Goal: Task Accomplishment & Management: Manage account settings

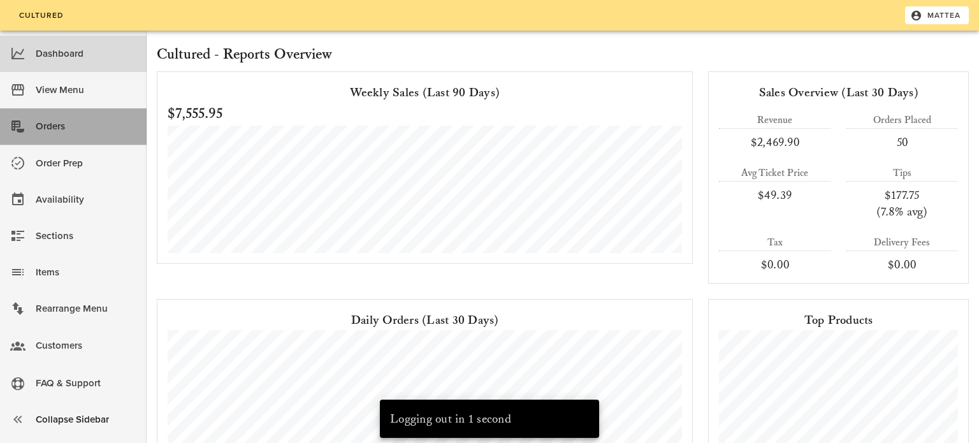
click at [91, 122] on div "Orders" at bounding box center [86, 126] width 101 height 21
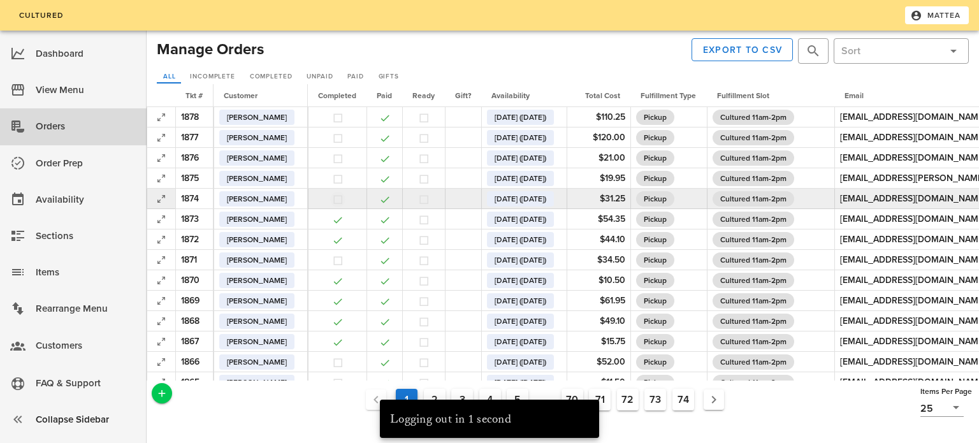
click at [339, 200] on button "button" at bounding box center [337, 199] width 11 height 11
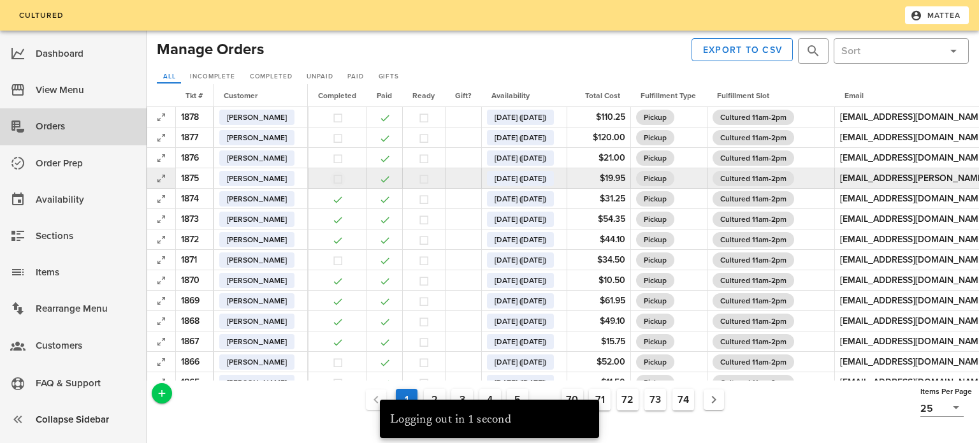
click at [339, 182] on button "button" at bounding box center [337, 178] width 11 height 11
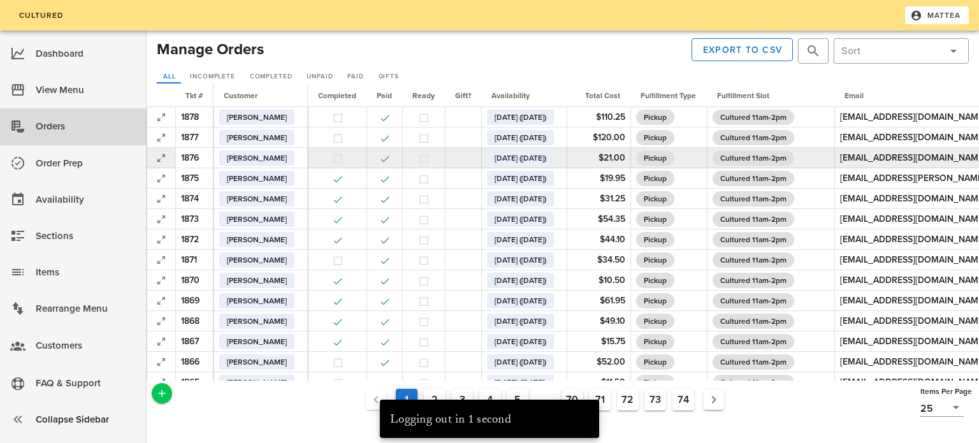
click at [341, 159] on button "button" at bounding box center [337, 158] width 11 height 11
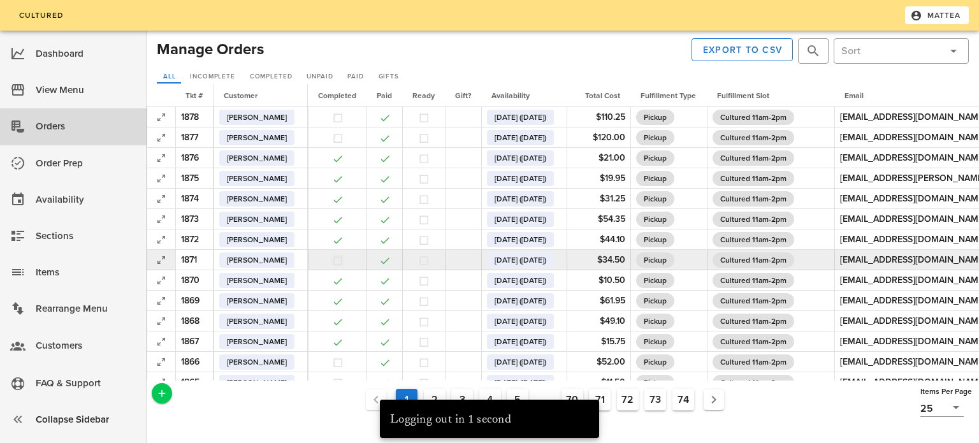
click at [340, 261] on button "button" at bounding box center [337, 260] width 11 height 11
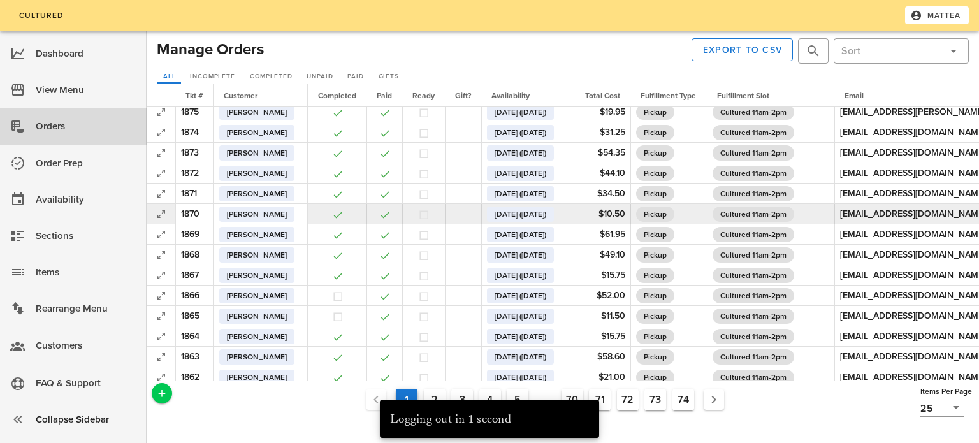
scroll to position [70, 0]
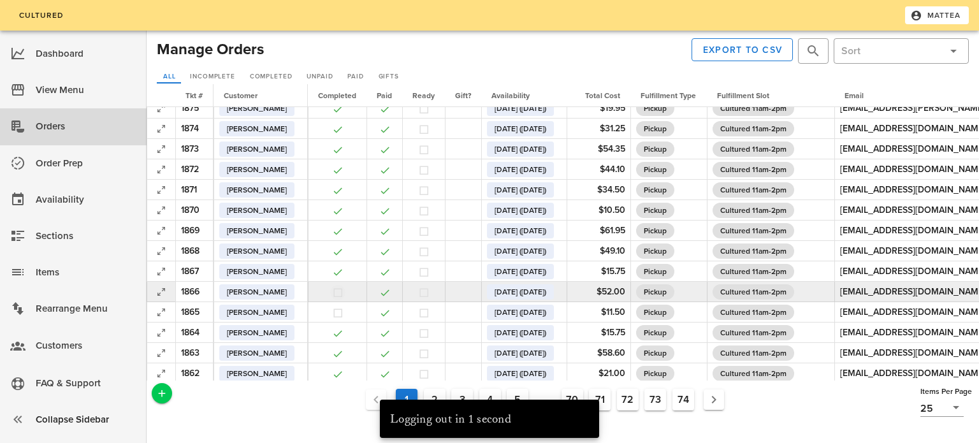
click at [337, 289] on button "button" at bounding box center [337, 292] width 11 height 11
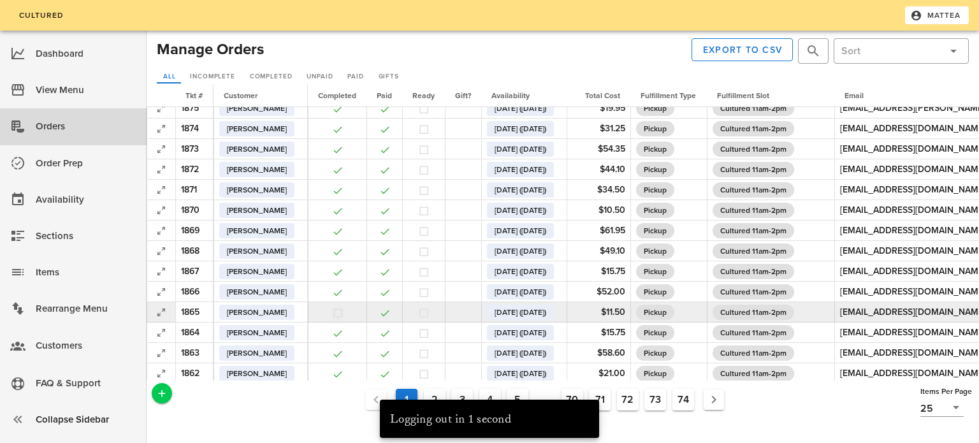
click at [338, 312] on button "button" at bounding box center [337, 312] width 11 height 11
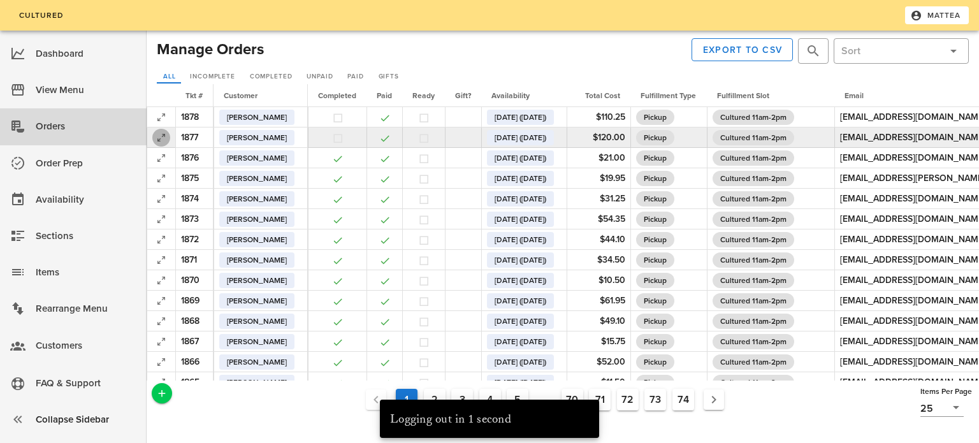
click at [162, 136] on icon "button" at bounding box center [161, 137] width 15 height 15
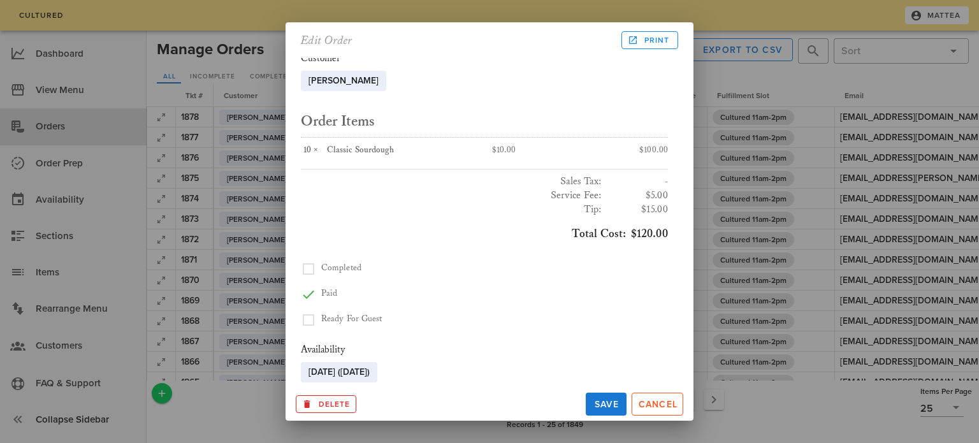
scroll to position [307, 0]
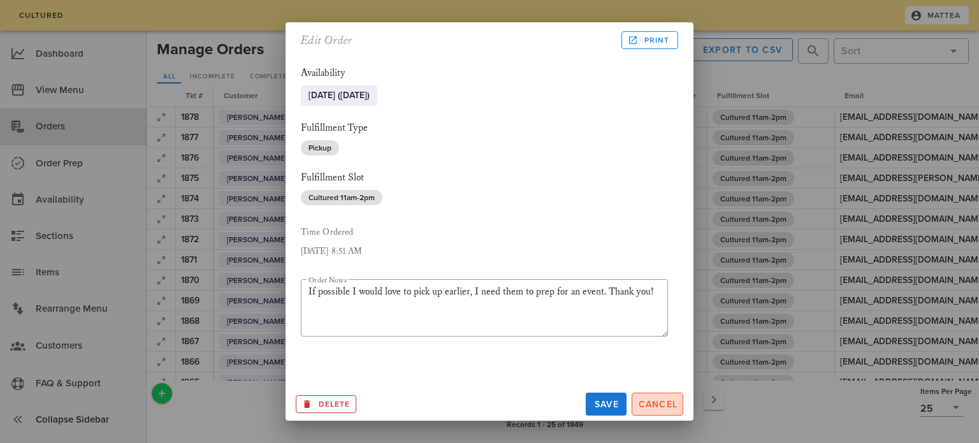
click at [666, 407] on span "Cancel" at bounding box center [658, 404] width 40 height 11
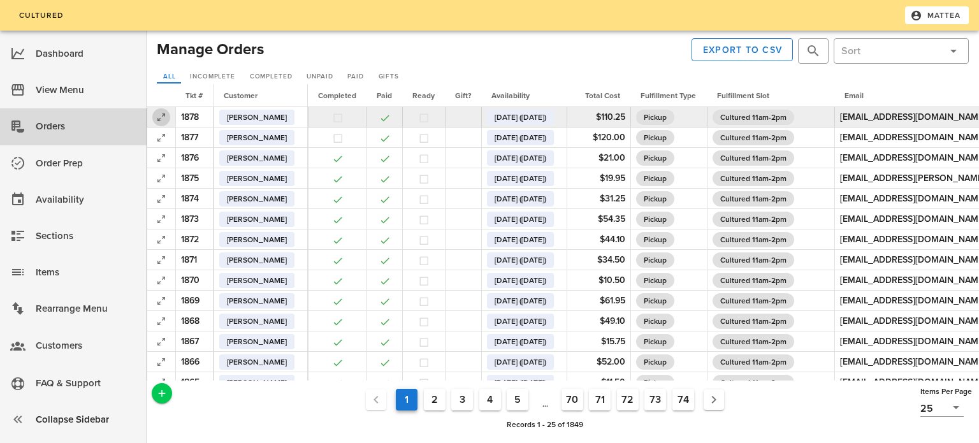
click at [168, 113] on icon "button" at bounding box center [161, 117] width 15 height 15
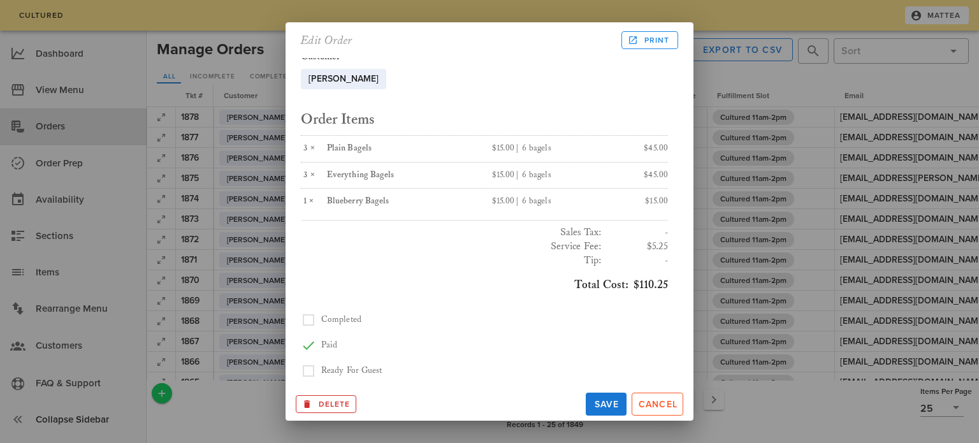
scroll to position [0, 0]
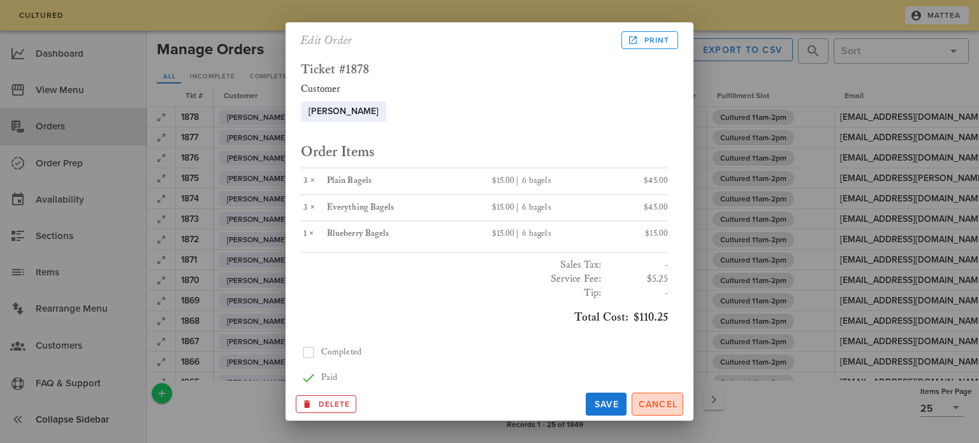
click at [649, 408] on span "Cancel" at bounding box center [658, 404] width 40 height 11
